Goal: Transaction & Acquisition: Subscribe to service/newsletter

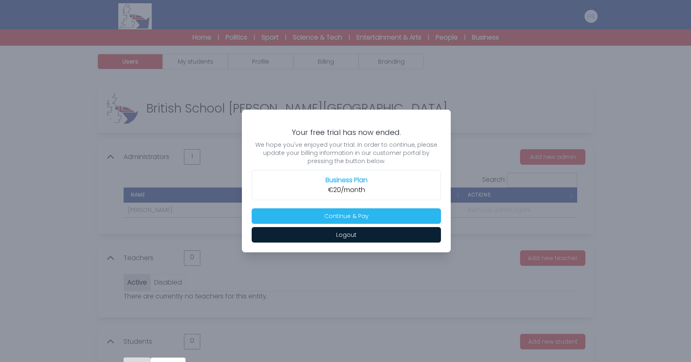
click at [178, 164] on div at bounding box center [345, 181] width 691 height 362
drag, startPoint x: 395, startPoint y: 113, endPoint x: 329, endPoint y: 111, distance: 66.5
click at [329, 111] on div "Your free trial has now ended. We hope you've enjoyed your trial. In order to c…" at bounding box center [346, 181] width 209 height 143
click at [341, 218] on button "Continue & Pay" at bounding box center [346, 217] width 189 height 16
click at [360, 236] on button "Logout" at bounding box center [346, 235] width 189 height 16
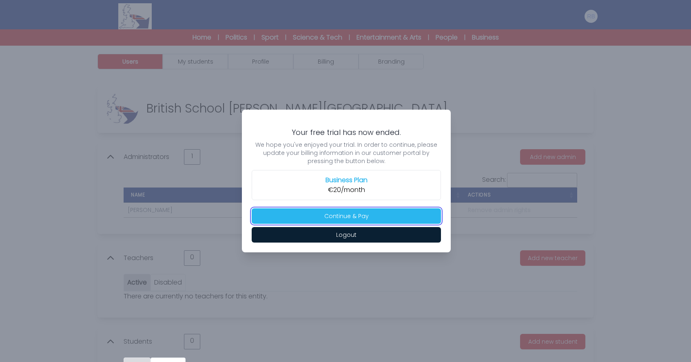
click at [363, 216] on button "Continue & Pay" at bounding box center [346, 217] width 189 height 16
